Goal: Task Accomplishment & Management: Manage account settings

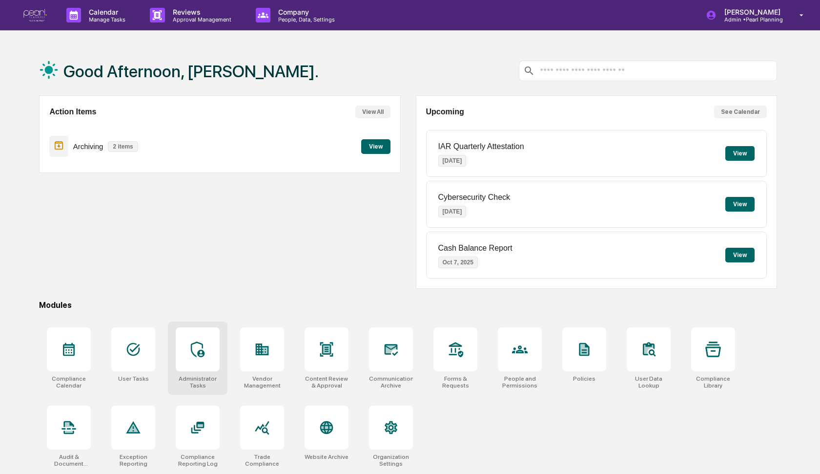
click at [200, 366] on div at bounding box center [198, 349] width 44 height 44
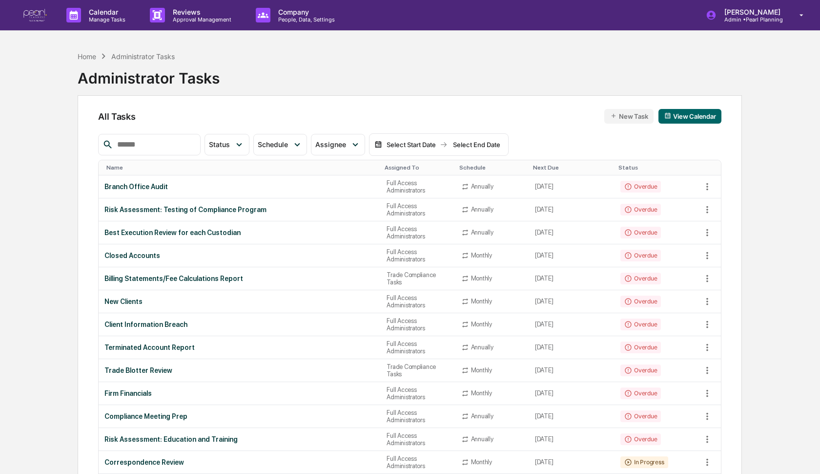
click at [179, 144] on input "text" at bounding box center [154, 144] width 83 height 13
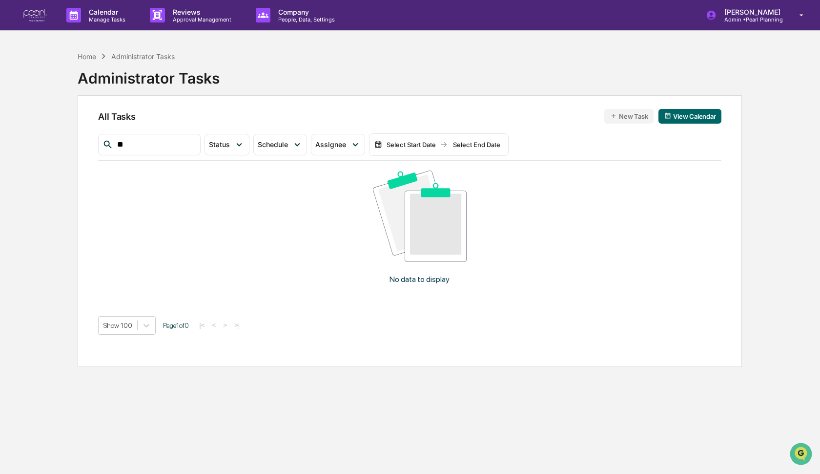
type input "*"
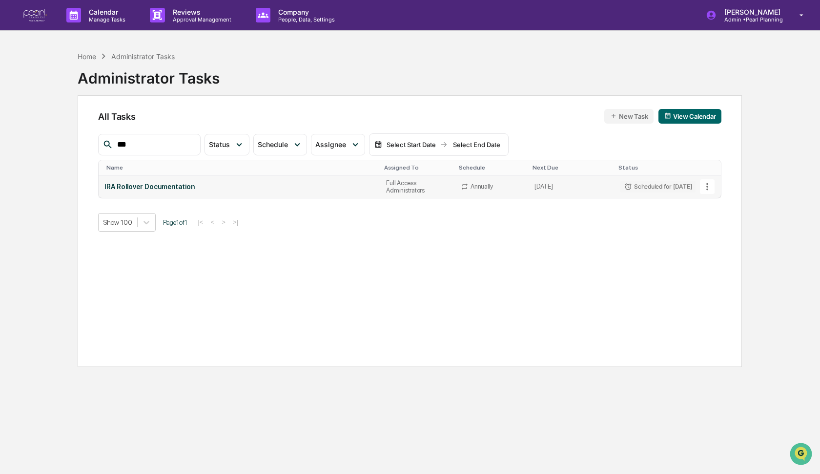
type input "***"
click at [708, 186] on icon at bounding box center [707, 186] width 2 height 7
click at [715, 238] on img at bounding box center [713, 240] width 8 height 8
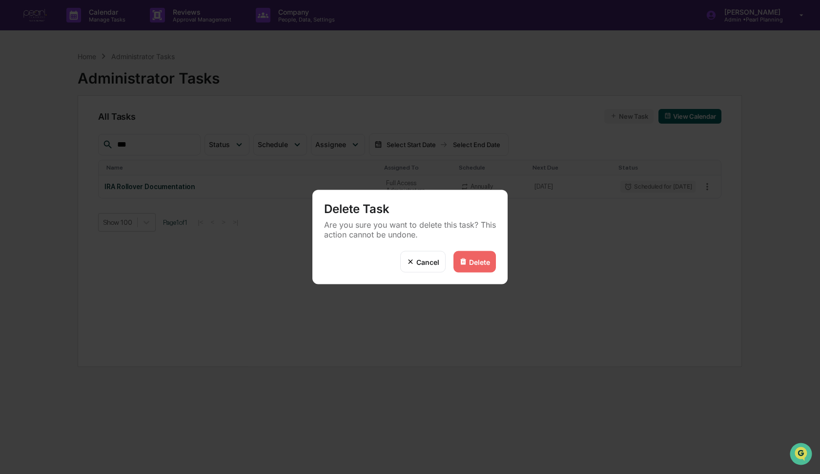
click at [478, 257] on div "Delete" at bounding box center [475, 261] width 42 height 21
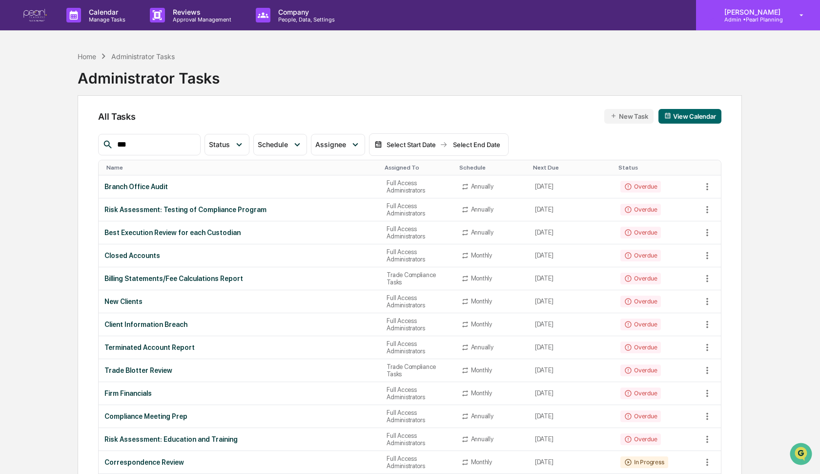
click at [741, 21] on p "Admin • Pearl Planning" at bounding box center [751, 19] width 69 height 7
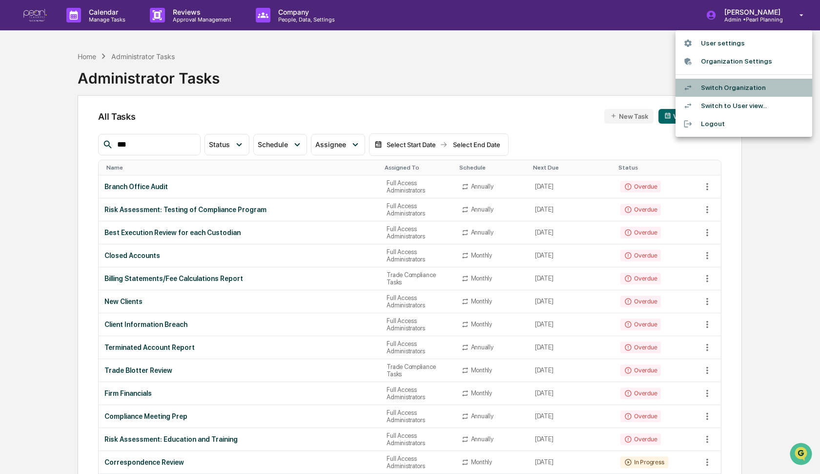
click at [733, 83] on li "Switch Organization" at bounding box center [744, 88] width 137 height 18
